Goal: Find specific page/section: Find specific page/section

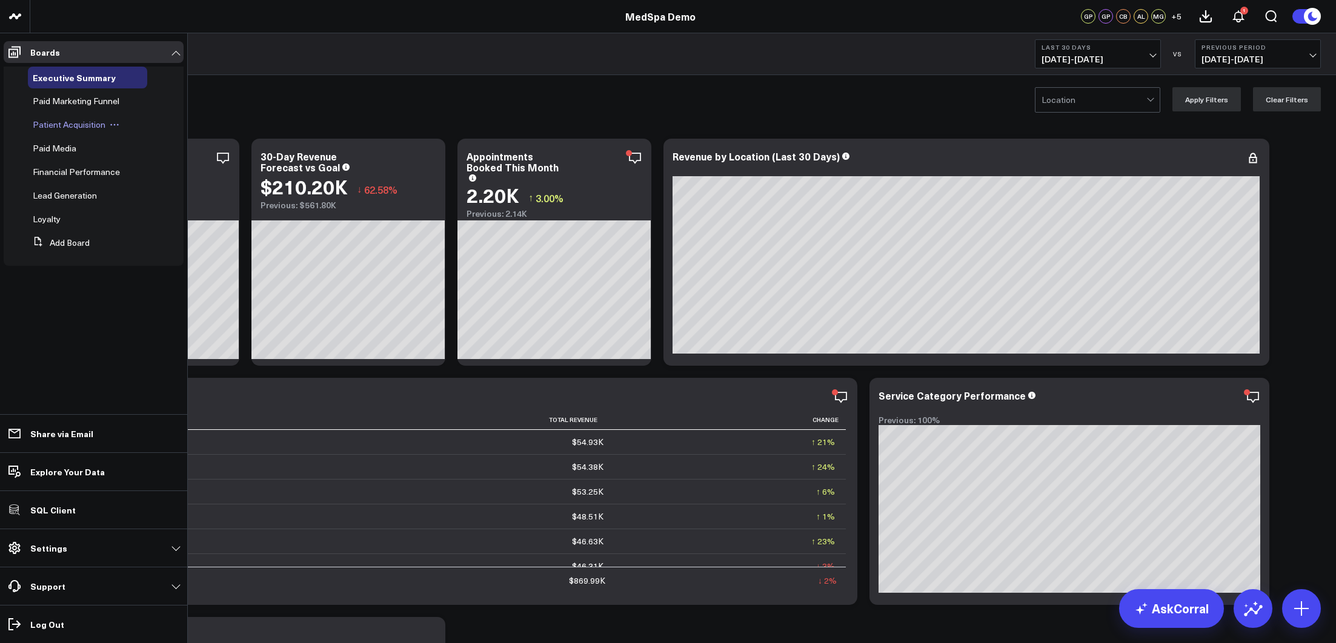
click at [88, 129] on span "Patient Acquisition" at bounding box center [69, 125] width 73 height 12
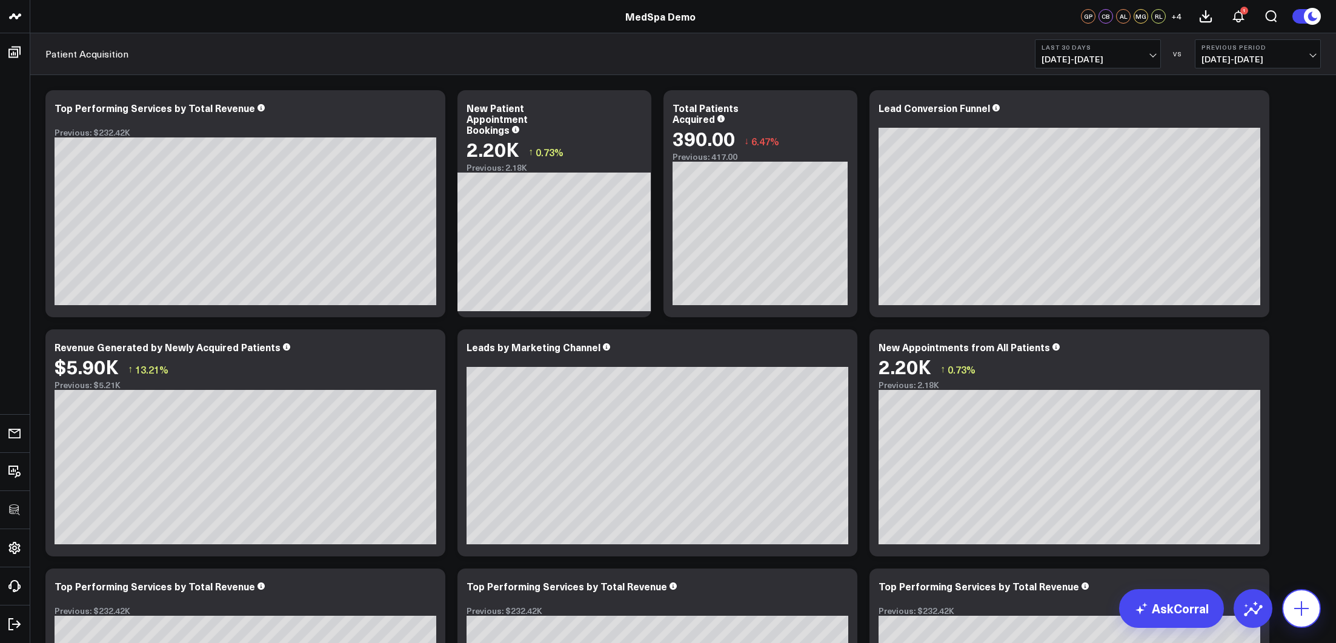
click at [1184, 494] on icon at bounding box center [1301, 608] width 19 height 19
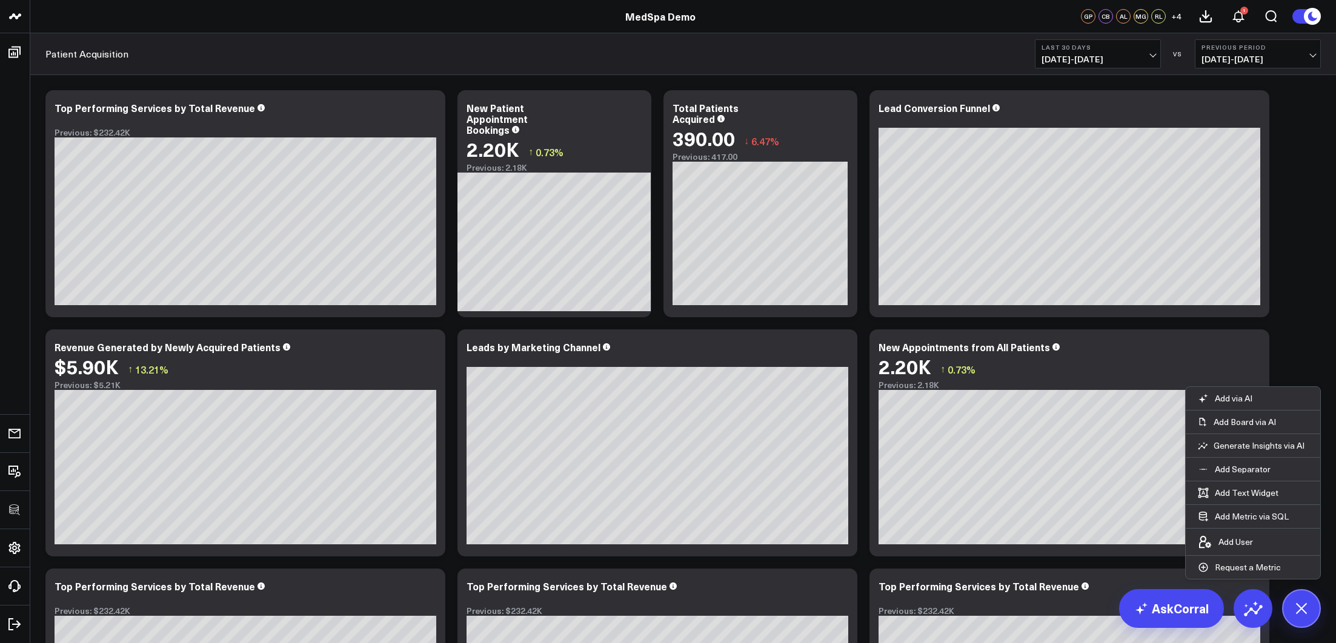
click at [1184, 253] on div "Modify via AI Copy link to widget Ask support Remove Create linked copy Executi…" at bounding box center [682, 562] width 1287 height 957
click at [1184, 272] on div "Modify via AI Copy link to widget Ask support Remove Create linked copy Executi…" at bounding box center [682, 562] width 1287 height 957
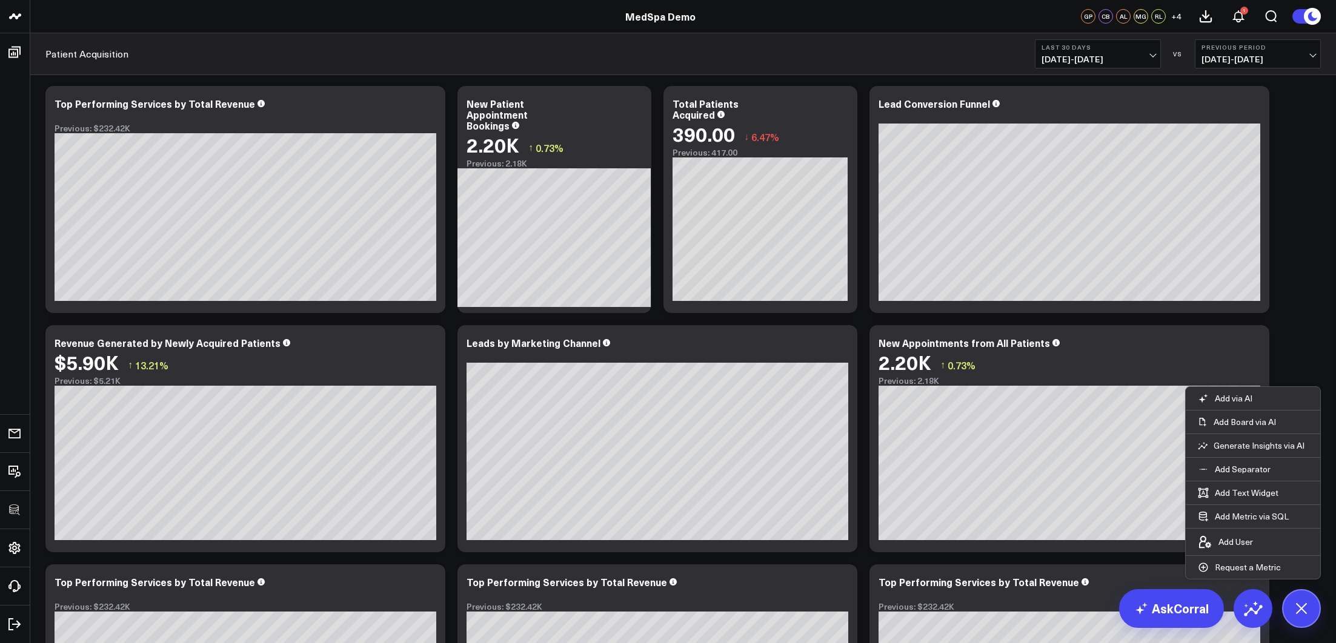
scroll to position [13, 0]
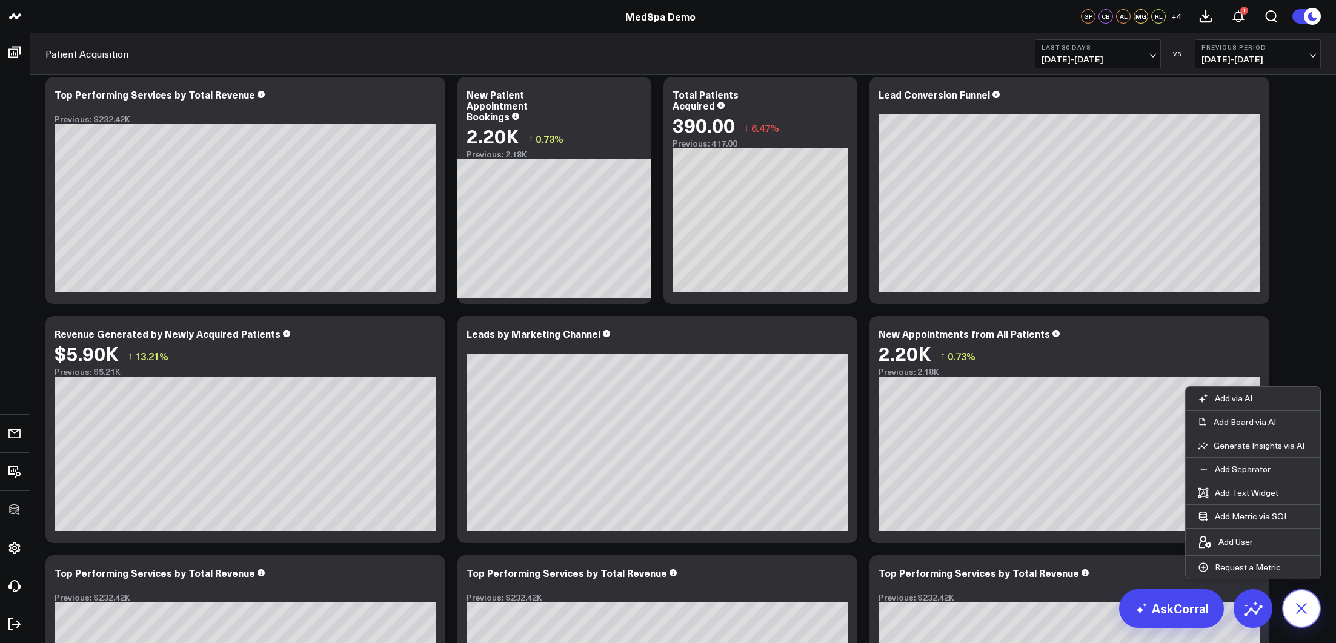
click at [1184, 494] on icon at bounding box center [1300, 608] width 27 height 27
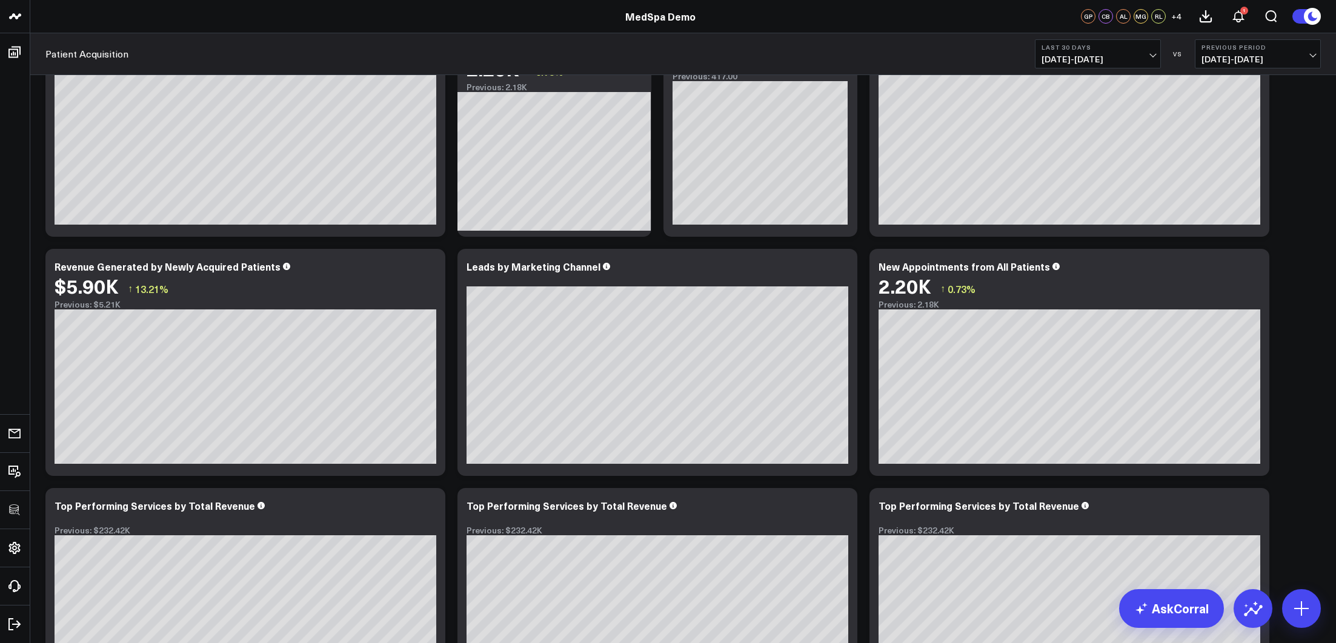
scroll to position [0, 0]
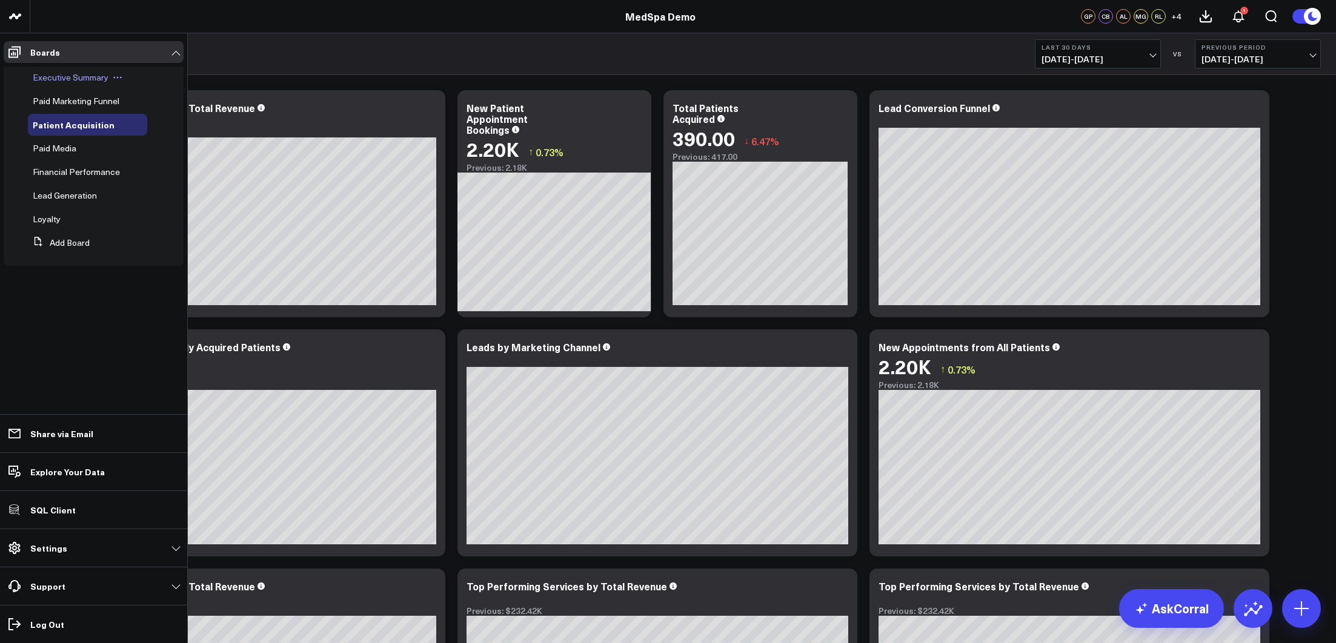
click at [53, 75] on span "Executive Summary" at bounding box center [71, 77] width 76 height 12
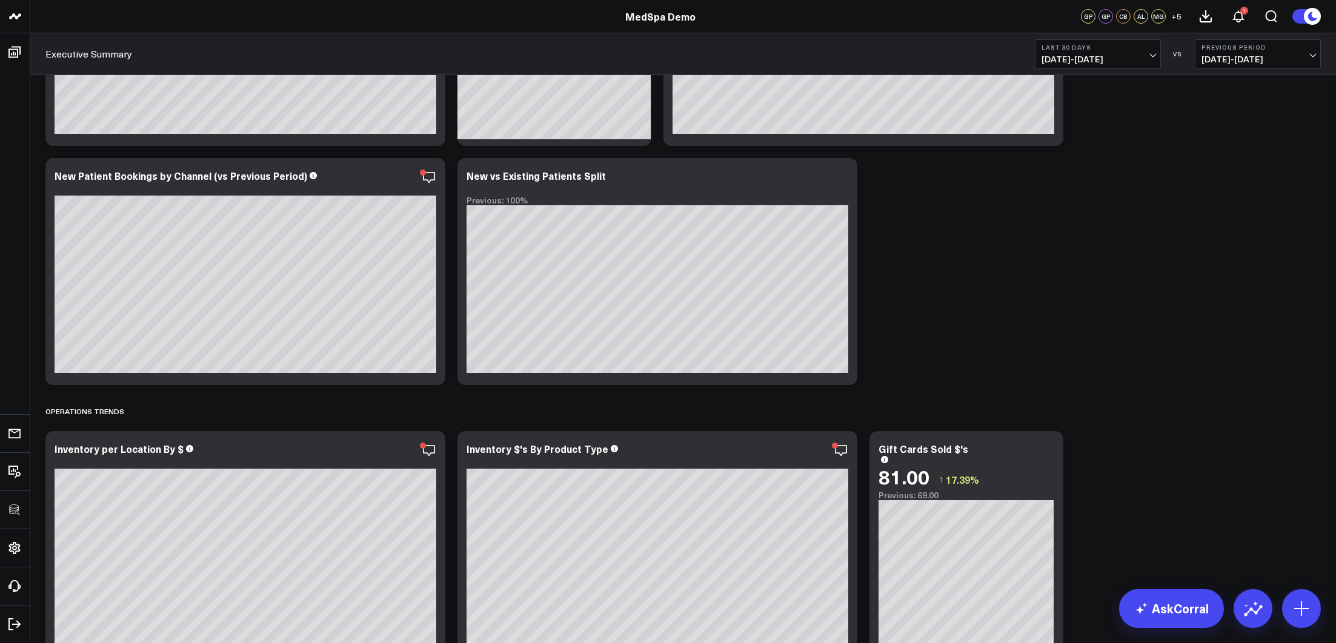
scroll to position [1774, 0]
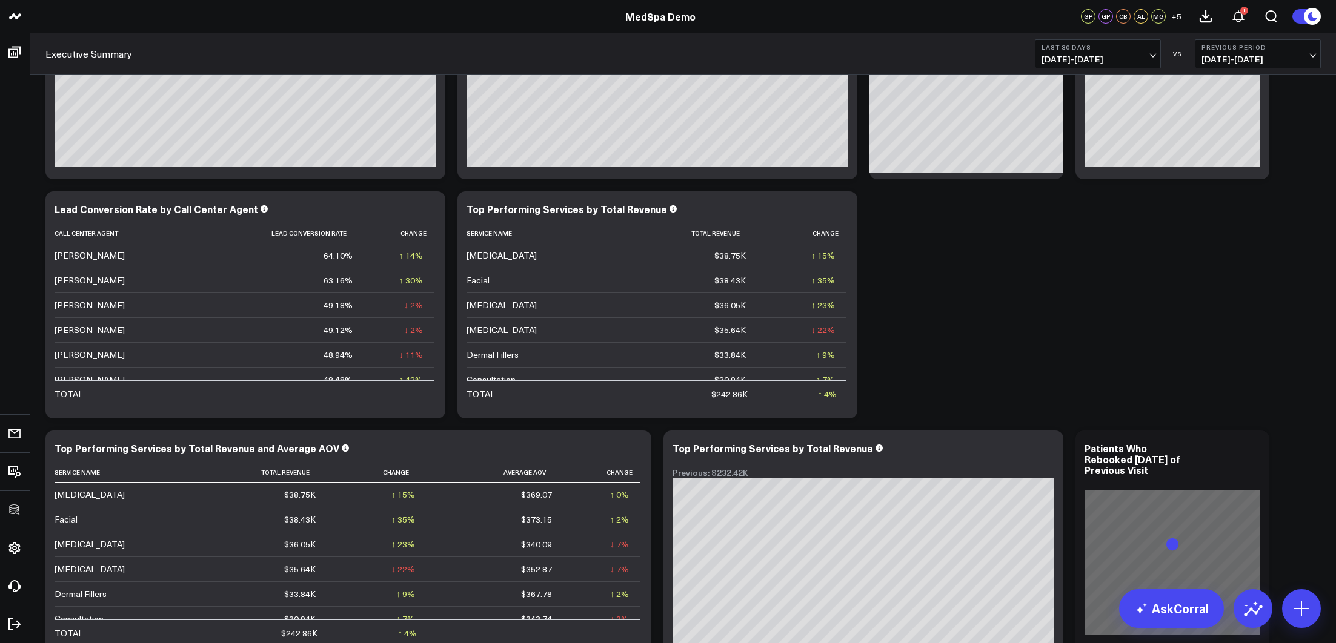
scroll to position [2478, 0]
